Goal: Task Accomplishment & Management: Complete application form

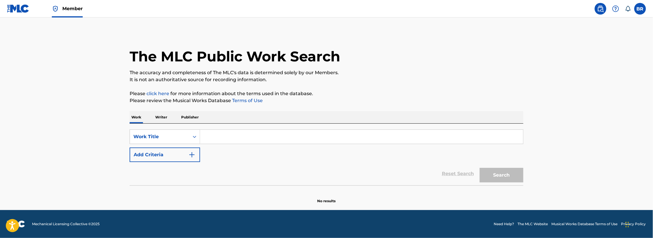
click at [200, 133] on input "Search Form" at bounding box center [361, 137] width 323 height 14
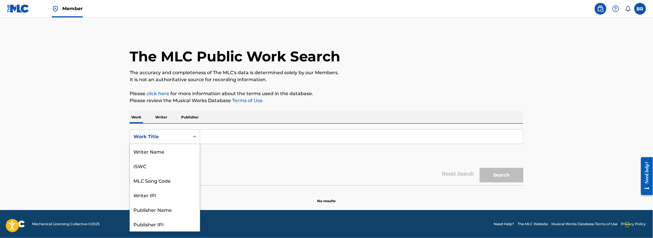
click at [187, 137] on div "Work Title" at bounding box center [159, 136] width 59 height 11
click at [632, 8] on div "BR BR Bryan Ramirez horizonbeatmusic@gmail.com Notification Preferences Profile…" at bounding box center [618, 9] width 55 height 12
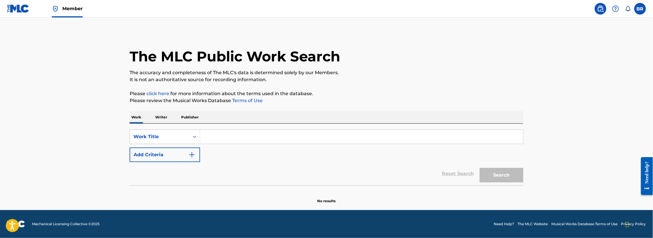
click at [644, 7] on label at bounding box center [640, 9] width 12 height 12
click at [640, 9] on input "BR Bryan Ramirez horizonbeatmusic@gmail.com Notification Preferences Profile Lo…" at bounding box center [640, 9] width 0 height 0
click at [16, 11] on img at bounding box center [18, 8] width 22 height 8
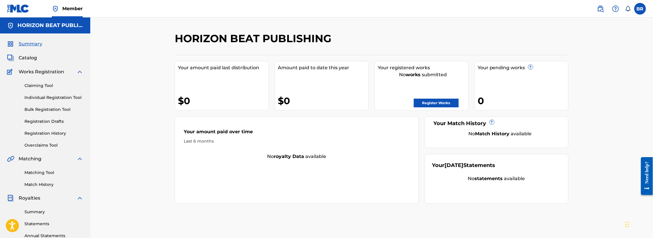
click at [48, 182] on link "Match History" at bounding box center [53, 185] width 59 height 6
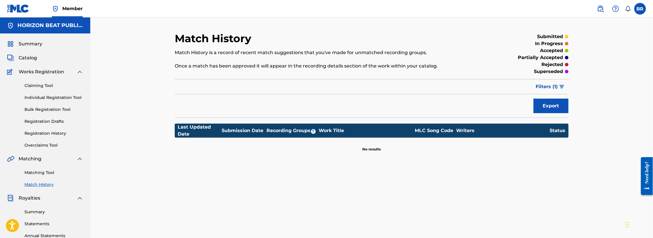
click at [45, 176] on div "Matching Tool Match History" at bounding box center [45, 175] width 76 height 25
click at [45, 171] on link "Matching Tool" at bounding box center [53, 173] width 59 height 6
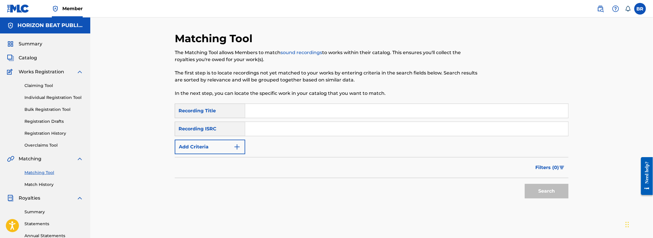
click at [276, 132] on input "Search Form" at bounding box center [406, 129] width 323 height 14
paste input "QMDA62465645"
type input "QMDA62465645"
click at [547, 196] on button "Search" at bounding box center [547, 191] width 44 height 15
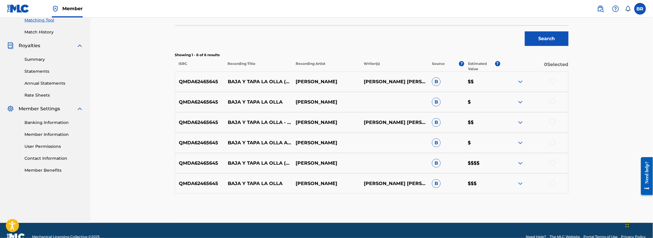
scroll to position [165, 0]
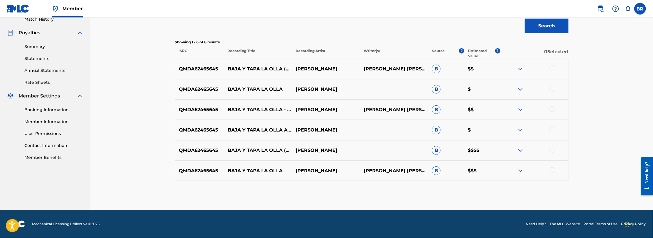
click at [518, 148] on img at bounding box center [520, 150] width 7 height 7
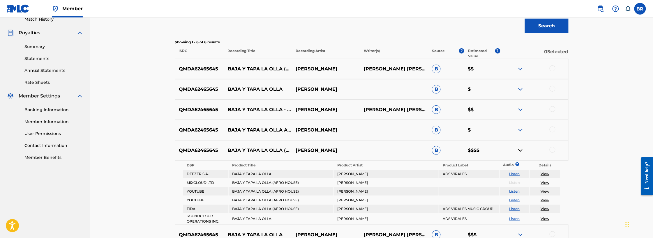
click at [520, 148] on img at bounding box center [520, 150] width 7 height 7
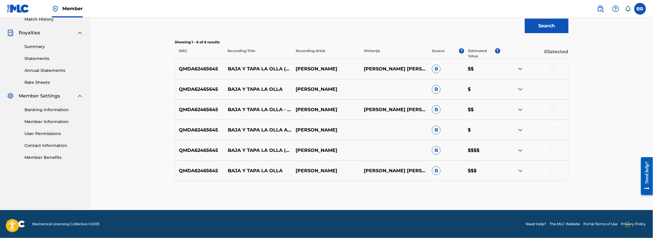
click at [520, 148] on img at bounding box center [520, 150] width 7 height 7
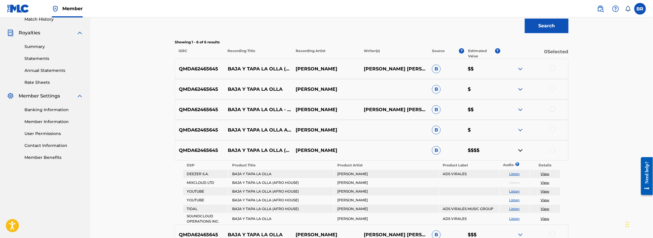
click at [519, 149] on img at bounding box center [520, 150] width 7 height 7
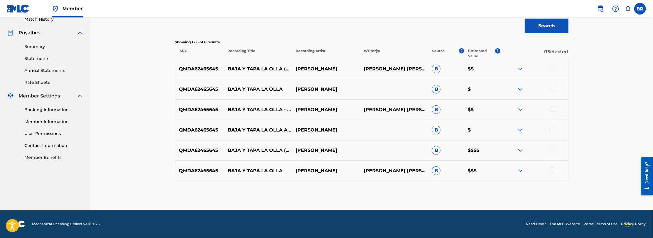
click at [520, 130] on img at bounding box center [520, 130] width 7 height 7
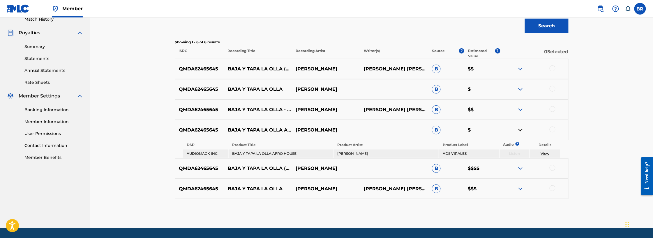
click at [520, 130] on img at bounding box center [520, 130] width 7 height 7
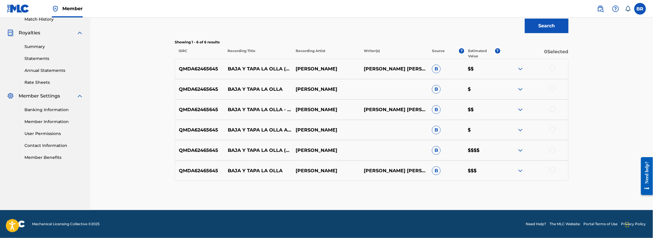
click at [522, 111] on img at bounding box center [520, 109] width 7 height 7
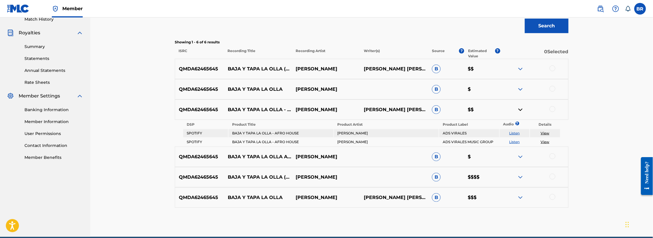
click at [522, 111] on img at bounding box center [520, 109] width 7 height 7
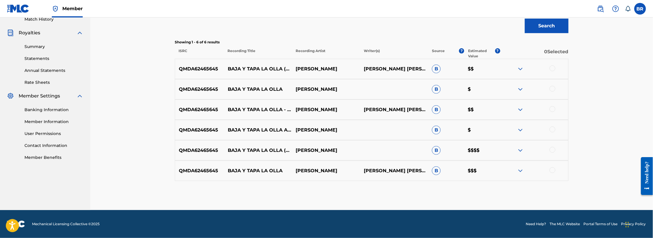
click at [520, 68] on img at bounding box center [520, 69] width 7 height 7
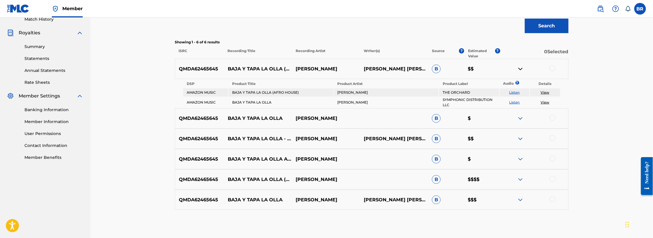
click at [520, 68] on img at bounding box center [520, 69] width 7 height 7
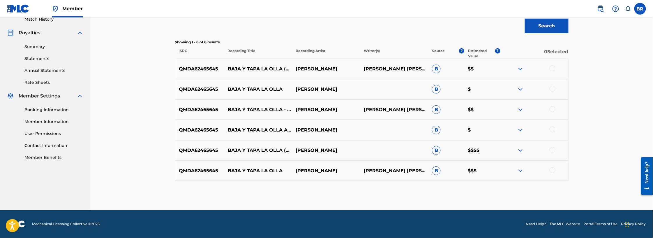
click at [518, 91] on img at bounding box center [520, 89] width 7 height 7
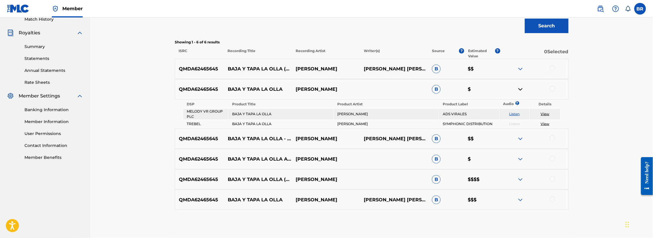
click at [518, 90] on img at bounding box center [520, 89] width 7 height 7
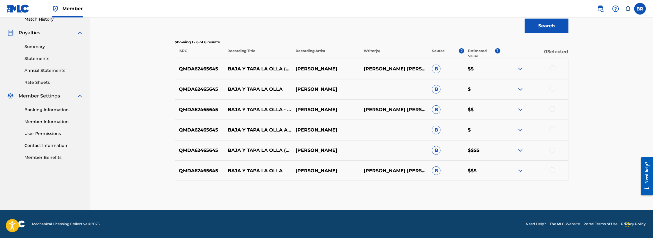
click at [518, 152] on img at bounding box center [520, 150] width 7 height 7
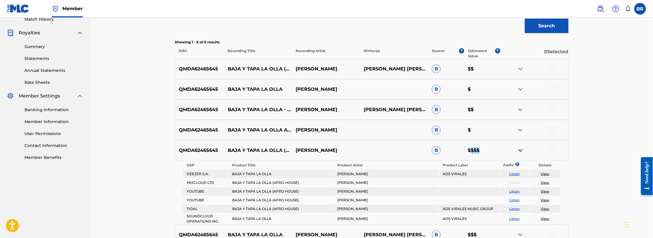
drag, startPoint x: 487, startPoint y: 153, endPoint x: 471, endPoint y: 152, distance: 15.4
click at [471, 152] on p "$$$$" at bounding box center [482, 150] width 36 height 7
click at [489, 152] on p "$$$$" at bounding box center [482, 150] width 36 height 7
click at [648, 6] on nav "Member BR BR Bryan Ramirez horizonbeatmusic@gmail.com Notification Preferences …" at bounding box center [326, 8] width 653 height 17
click at [643, 7] on label at bounding box center [640, 9] width 12 height 12
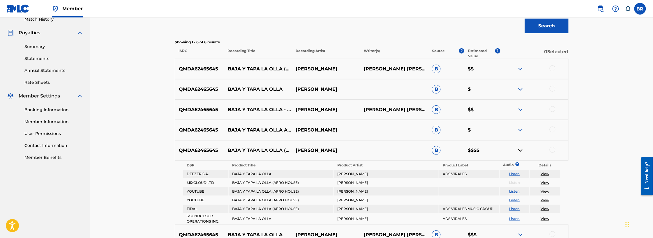
click at [640, 9] on input "BR Bryan Ramirez horizonbeatmusic@gmail.com Notification Preferences Profile Lo…" at bounding box center [640, 9] width 0 height 0
click at [586, 82] on p "Log out" at bounding box center [584, 82] width 14 height 5
click at [640, 9] on input "BR Bryan Ramirez horizonbeatmusic@gmail.com Notification Preferences Profile Lo…" at bounding box center [640, 9] width 0 height 0
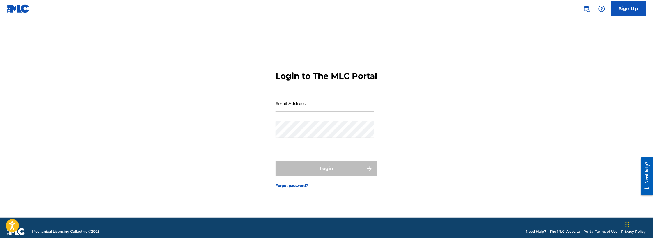
click at [326, 112] on input "Email Address" at bounding box center [324, 103] width 98 height 17
click at [300, 144] on div "Password" at bounding box center [324, 134] width 98 height 26
type input "[EMAIL_ADDRESS][DOMAIN_NAME]"
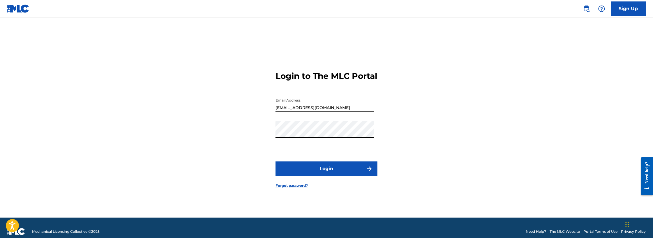
click at [336, 166] on form "Login to The MLC Portal Email Address info@horizonbeatmusic.com Password Login …" at bounding box center [326, 125] width 102 height 186
click at [337, 171] on button "Login" at bounding box center [326, 169] width 102 height 15
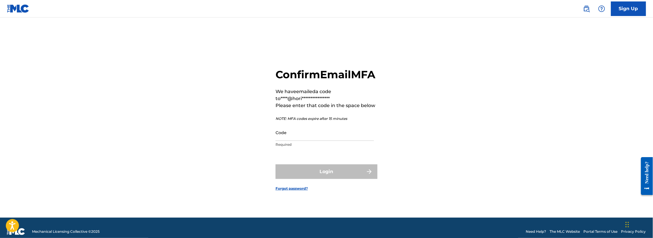
click at [335, 141] on input "Code" at bounding box center [324, 132] width 98 height 17
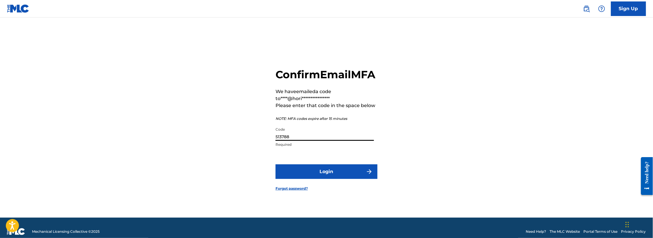
type input "513788"
click at [368, 173] on button "Login" at bounding box center [326, 172] width 102 height 15
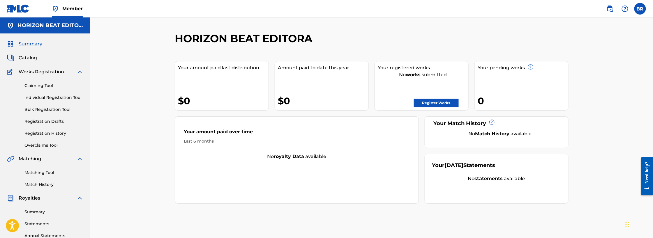
click at [39, 174] on link "Matching Tool" at bounding box center [53, 173] width 59 height 6
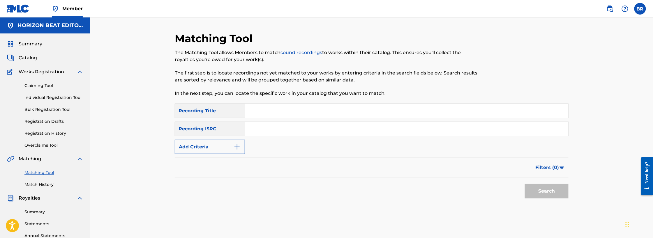
click at [273, 129] on input "Search Form" at bounding box center [406, 129] width 323 height 14
paste input "QMDA62465645"
type input "QMDA62465645"
click at [542, 211] on div "Matching Tool The Matching Tool allows Members to match sound recordings to wor…" at bounding box center [372, 182] width 394 height 301
click at [550, 192] on button "Search" at bounding box center [547, 191] width 44 height 15
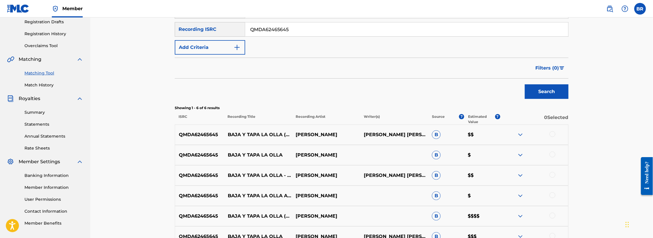
scroll to position [165, 0]
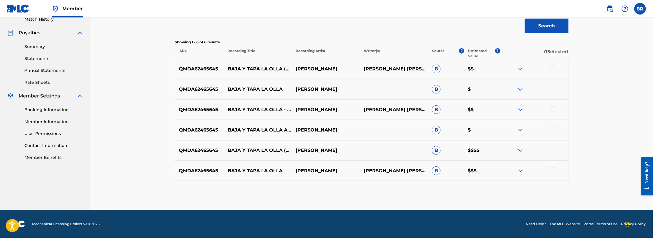
click at [554, 69] on div at bounding box center [553, 69] width 6 height 6
click at [554, 90] on div at bounding box center [553, 89] width 6 height 6
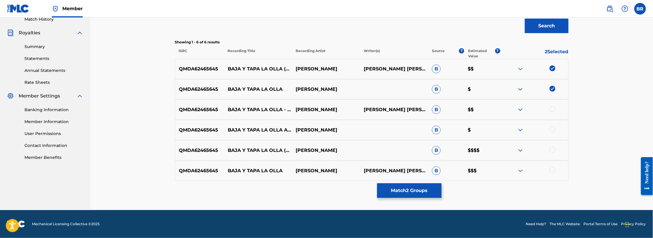
click at [554, 110] on div at bounding box center [553, 109] width 6 height 6
click at [551, 130] on div at bounding box center [553, 130] width 6 height 6
click at [554, 148] on div at bounding box center [553, 150] width 6 height 6
click at [551, 170] on div at bounding box center [553, 170] width 6 height 6
click at [407, 195] on button "Match 6 Groups" at bounding box center [409, 190] width 64 height 15
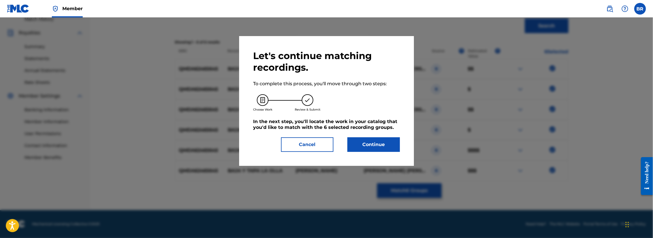
click at [382, 143] on button "Continue" at bounding box center [373, 144] width 52 height 15
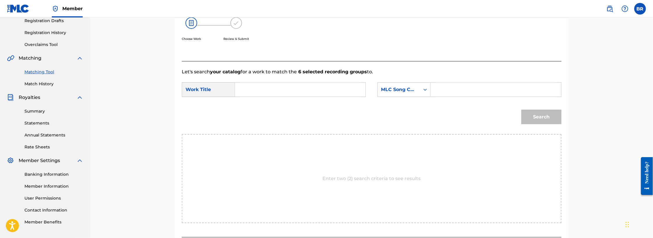
scroll to position [90, 0]
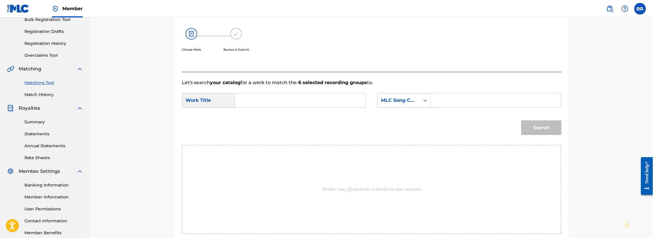
click at [255, 105] on input "Search Form" at bounding box center [300, 100] width 121 height 14
click at [218, 103] on div "Work Title" at bounding box center [208, 100] width 53 height 15
click at [294, 99] on input "Search Form" at bounding box center [300, 100] width 121 height 14
click at [395, 103] on div "MLC Song Code" at bounding box center [398, 100] width 35 height 7
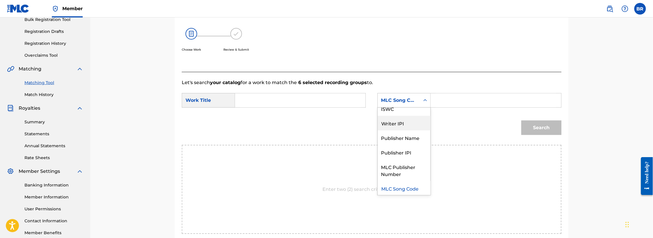
scroll to position [0, 0]
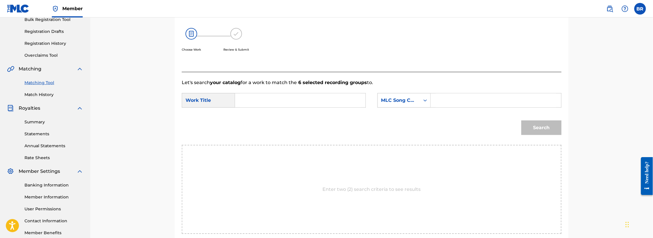
click at [293, 124] on div "Search" at bounding box center [372, 130] width 380 height 30
click at [564, 128] on div "Match Usage - Select Work In this step, you will locate the work you'd like to …" at bounding box center [372, 113] width 394 height 313
click at [468, 103] on input "Search Form" at bounding box center [496, 100] width 121 height 14
click at [326, 113] on form "SearchWithCriteria39d87285-4ead-40fb-b4df-8a81394df3e4 Work Title SearchWithCri…" at bounding box center [372, 115] width 380 height 59
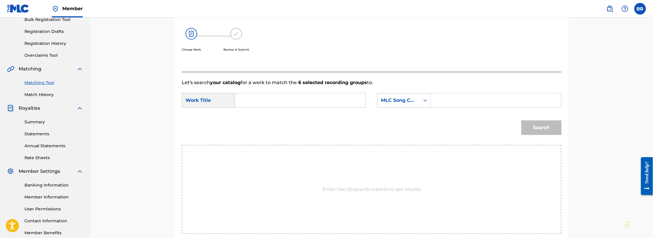
click at [612, 10] on img at bounding box center [609, 8] width 7 height 7
click at [306, 105] on input "Search Form" at bounding box center [300, 100] width 121 height 14
paste input "BAJA Y TAPA LA OLLA - AFRO HOUSE"
type input "BAJA Y TAPA LA OLLA - AFRO HOUSE"
click at [535, 128] on div "Search" at bounding box center [539, 126] width 43 height 23
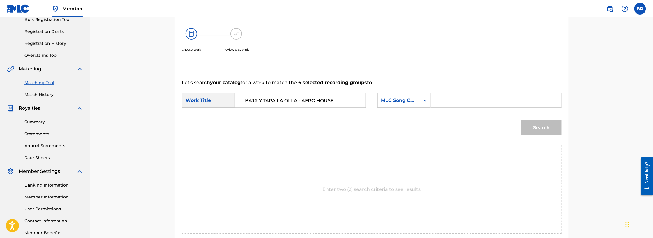
click at [453, 101] on input "Search Form" at bounding box center [496, 100] width 121 height 14
click at [425, 98] on icon "Search Form" at bounding box center [425, 101] width 6 height 6
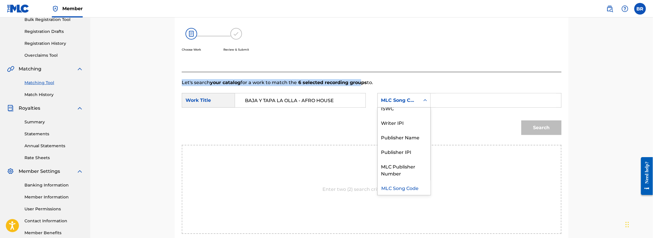
click at [363, 79] on p "Let's search your catalog for a work to match the 6 selected recording groups t…" at bounding box center [372, 82] width 380 height 7
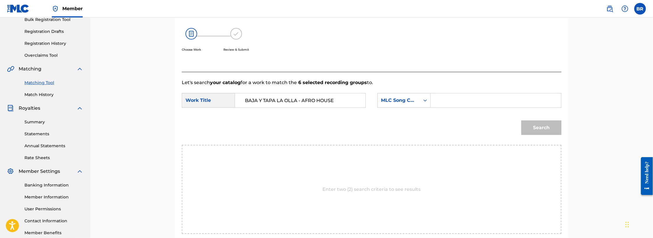
click at [402, 179] on div "Enter two (2) search criteria to see results" at bounding box center [372, 189] width 380 height 89
click at [329, 195] on div "Enter two (2) search criteria to see results" at bounding box center [372, 189] width 380 height 89
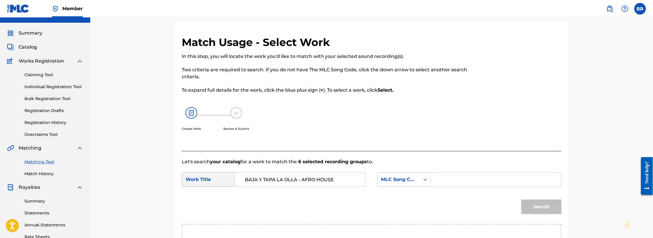
scroll to position [0, 0]
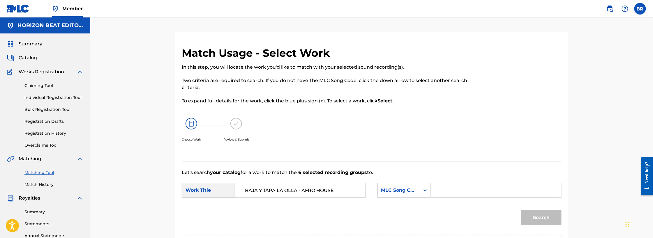
click at [66, 97] on link "Individual Registration Tool" at bounding box center [53, 98] width 59 height 6
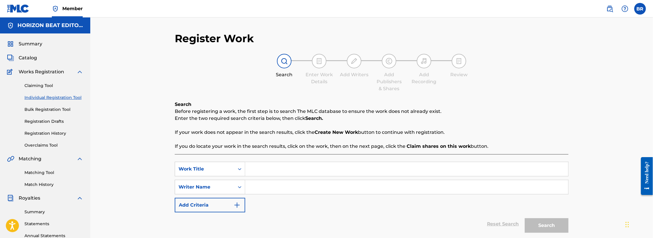
click at [642, 12] on label at bounding box center [640, 9] width 12 height 12
click at [640, 9] on input "BR BRYAN RAMIREZ info@horizonbeatmusic.com Notification Preferences Profile Log…" at bounding box center [640, 9] width 0 height 0
click at [642, 12] on div "BR BR BRYAN RAMIREZ info@horizonbeatmusic.com Notification Preferences Profile …" at bounding box center [640, 9] width 12 height 12
paste input "BAJA Y TAPA LA OLLA - AFRO HOUSE"
type input "BAJA Y TAPA LA OLLA - AFRO HOUSE"
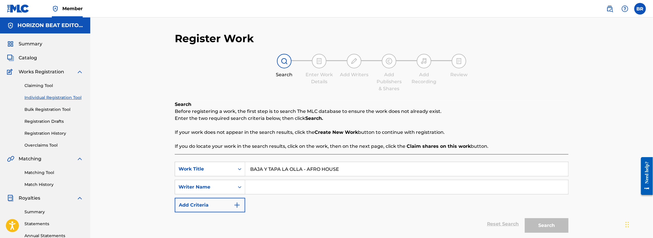
click at [351, 187] on input "Search Form" at bounding box center [406, 187] width 323 height 14
type input "mark"
click at [555, 221] on button "Search" at bounding box center [547, 225] width 44 height 15
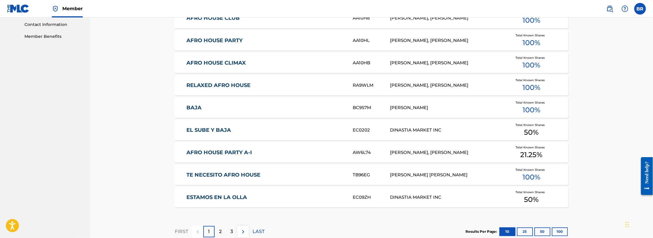
scroll to position [358, 0]
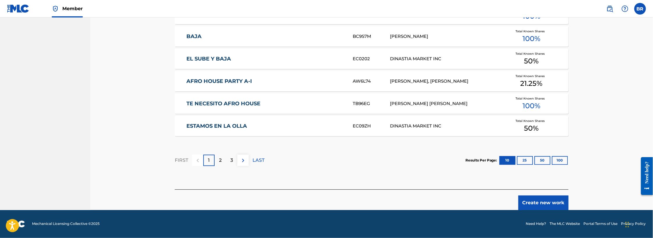
click at [550, 205] on button "Create new work" at bounding box center [543, 203] width 50 height 15
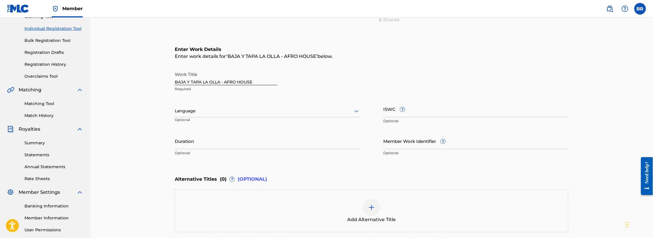
scroll to position [63, 0]
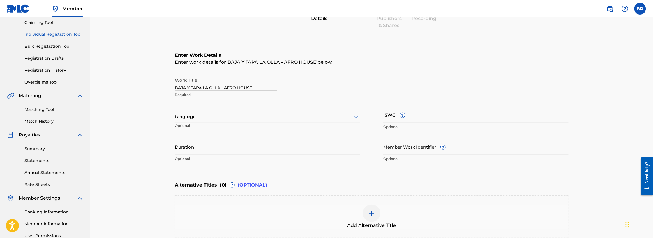
click at [247, 115] on div at bounding box center [267, 116] width 185 height 7
click at [260, 109] on div "English, 1 of 153. 153 results available. Use Up and Down to choose options, pr…" at bounding box center [267, 120] width 185 height 26
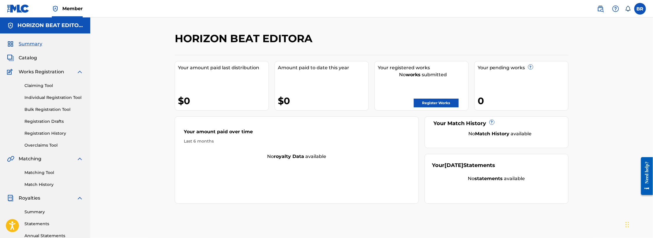
click at [601, 6] on img at bounding box center [600, 8] width 7 height 7
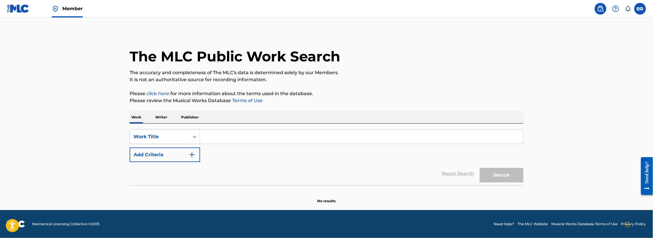
click at [223, 133] on input "Search Form" at bounding box center [361, 137] width 323 height 14
paste input "BAJA Y TAPA LA OLLA - AFRO HOUSE"
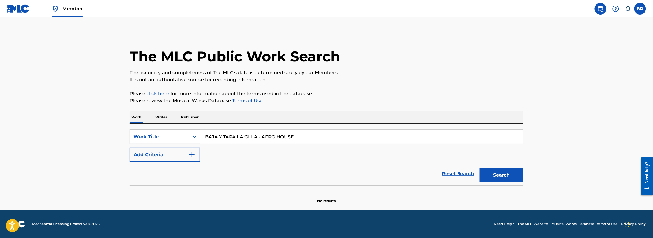
drag, startPoint x: 258, startPoint y: 138, endPoint x: 552, endPoint y: 112, distance: 294.6
click at [552, 112] on main "The MLC Public Work Search The accuracy and completeness of The MLC's data is d…" at bounding box center [326, 113] width 653 height 193
type input "BAJA Y TAPA LA OLLA"
click at [434, 82] on p "It is not an authoritative source for recording information." at bounding box center [327, 79] width 394 height 7
click at [501, 165] on div "Search" at bounding box center [500, 173] width 47 height 23
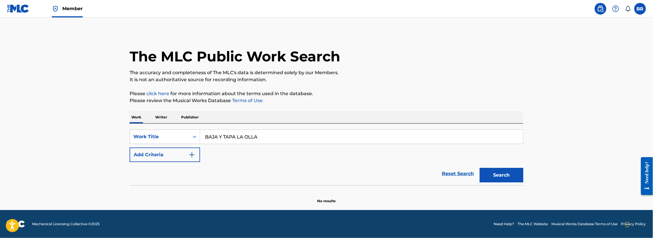
click at [503, 171] on button "Search" at bounding box center [502, 175] width 44 height 15
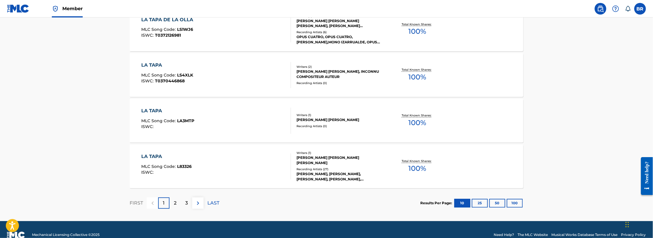
scroll to position [464, 0]
click at [517, 203] on button "100" at bounding box center [515, 203] width 16 height 9
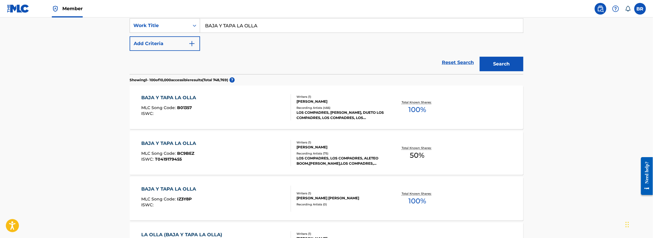
scroll to position [178, 0]
